Goal: Navigation & Orientation: Find specific page/section

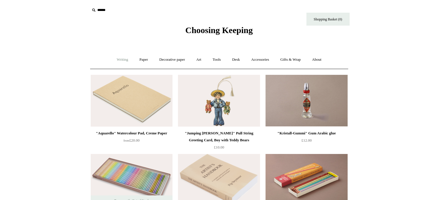
click at [117, 57] on link "Writing +" at bounding box center [122, 59] width 22 height 15
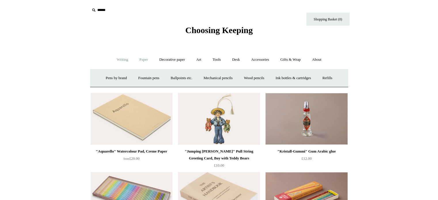
click at [146, 58] on link "Paper +" at bounding box center [143, 59] width 19 height 15
click at [139, 73] on link "Notebooks +" at bounding box center [138, 78] width 26 height 15
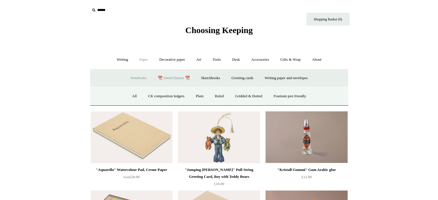
click at [164, 76] on link "📆 Dated Diaries 📆" at bounding box center [174, 78] width 42 height 15
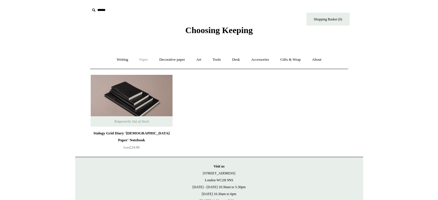
click at [139, 65] on link "Paper +" at bounding box center [143, 59] width 19 height 15
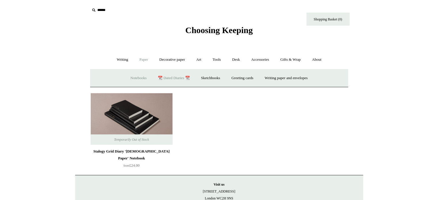
click at [133, 80] on link "Notebooks +" at bounding box center [138, 78] width 26 height 15
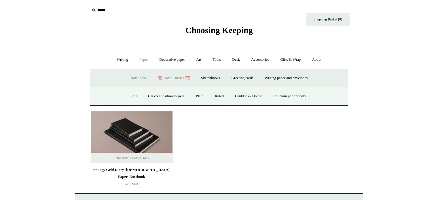
click at [129, 99] on link "All" at bounding box center [134, 96] width 15 height 15
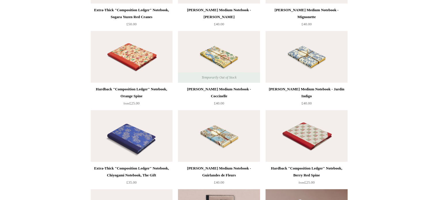
scroll to position [3054, 0]
click at [309, 68] on img at bounding box center [307, 57] width 82 height 52
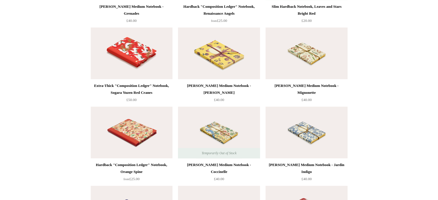
scroll to position [2928, 0]
